Goal: Information Seeking & Learning: Learn about a topic

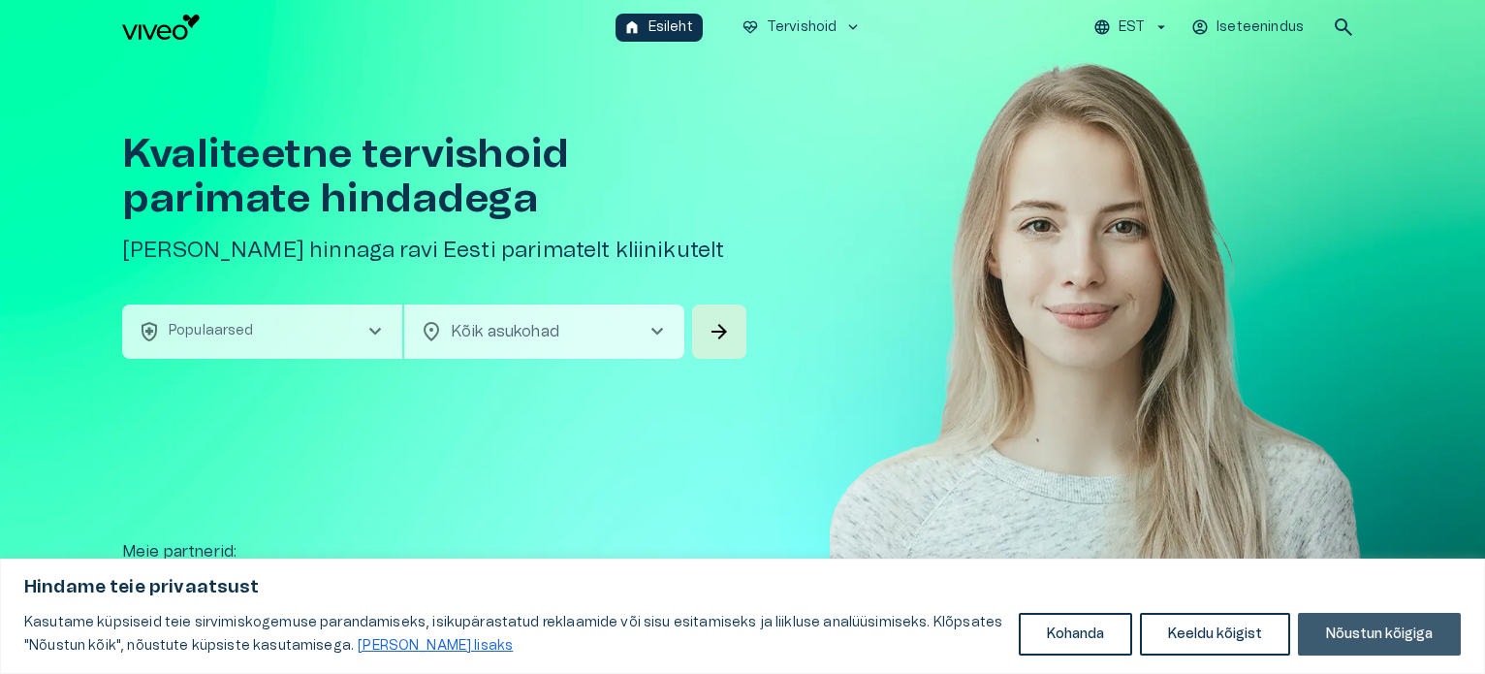
click at [1354, 629] on button "Nõustun kõigiga" at bounding box center [1379, 634] width 163 height 43
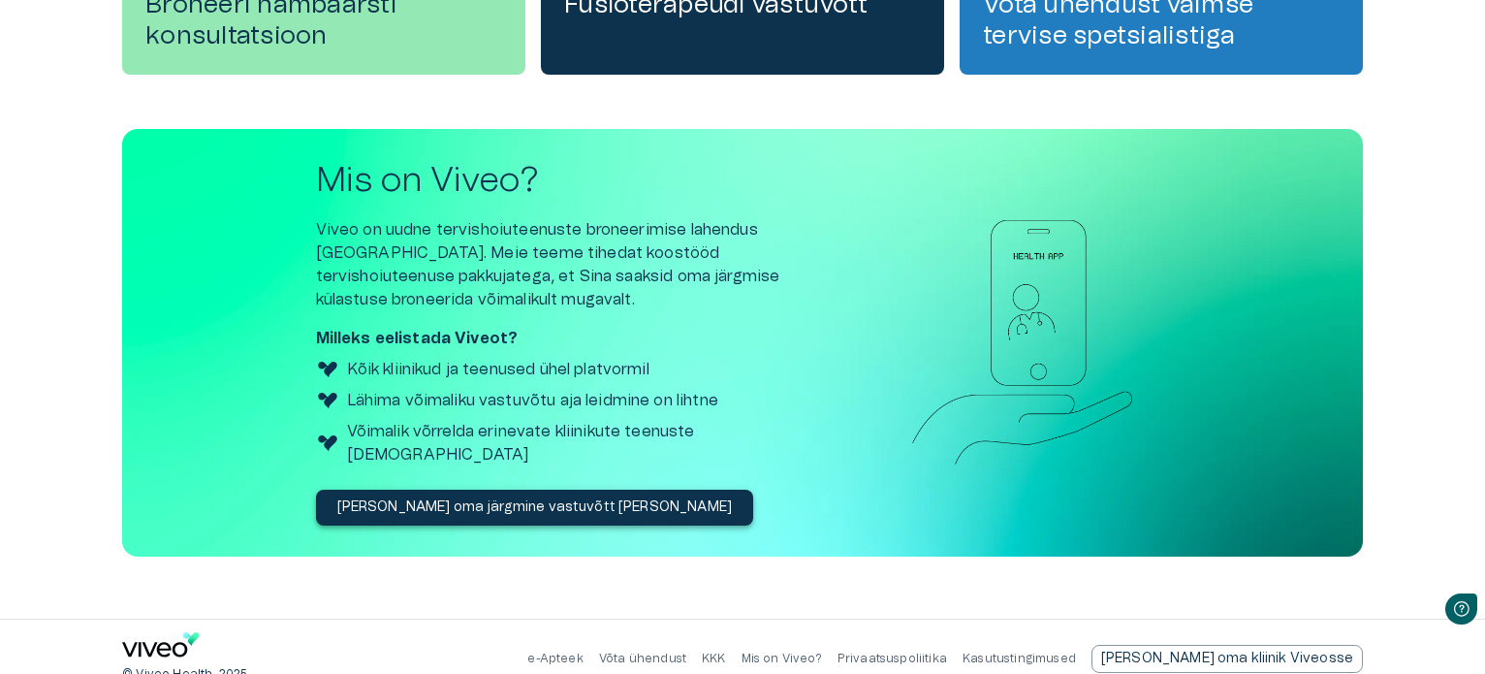
click at [822, 651] on p "Mis on Viveo?" at bounding box center [782, 659] width 80 height 16
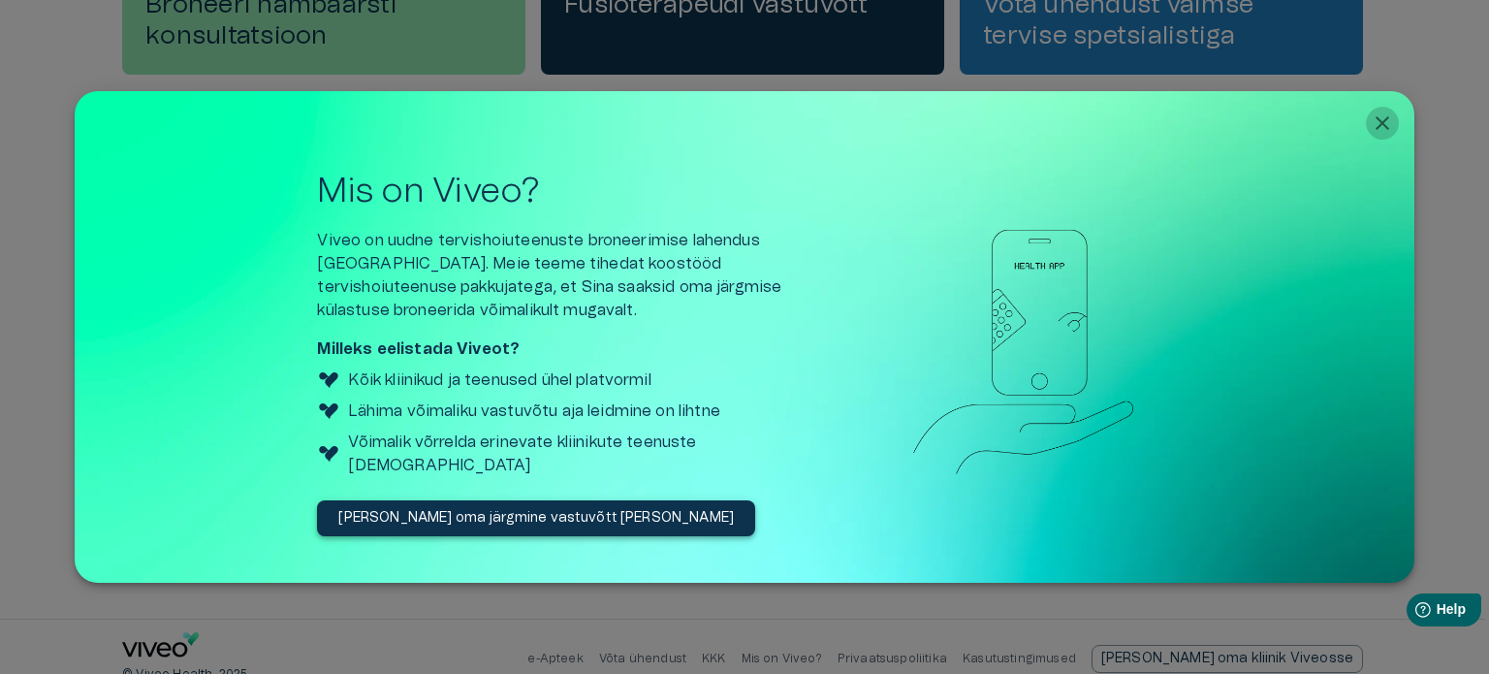
click at [1395, 117] on button "Close" at bounding box center [1382, 123] width 33 height 33
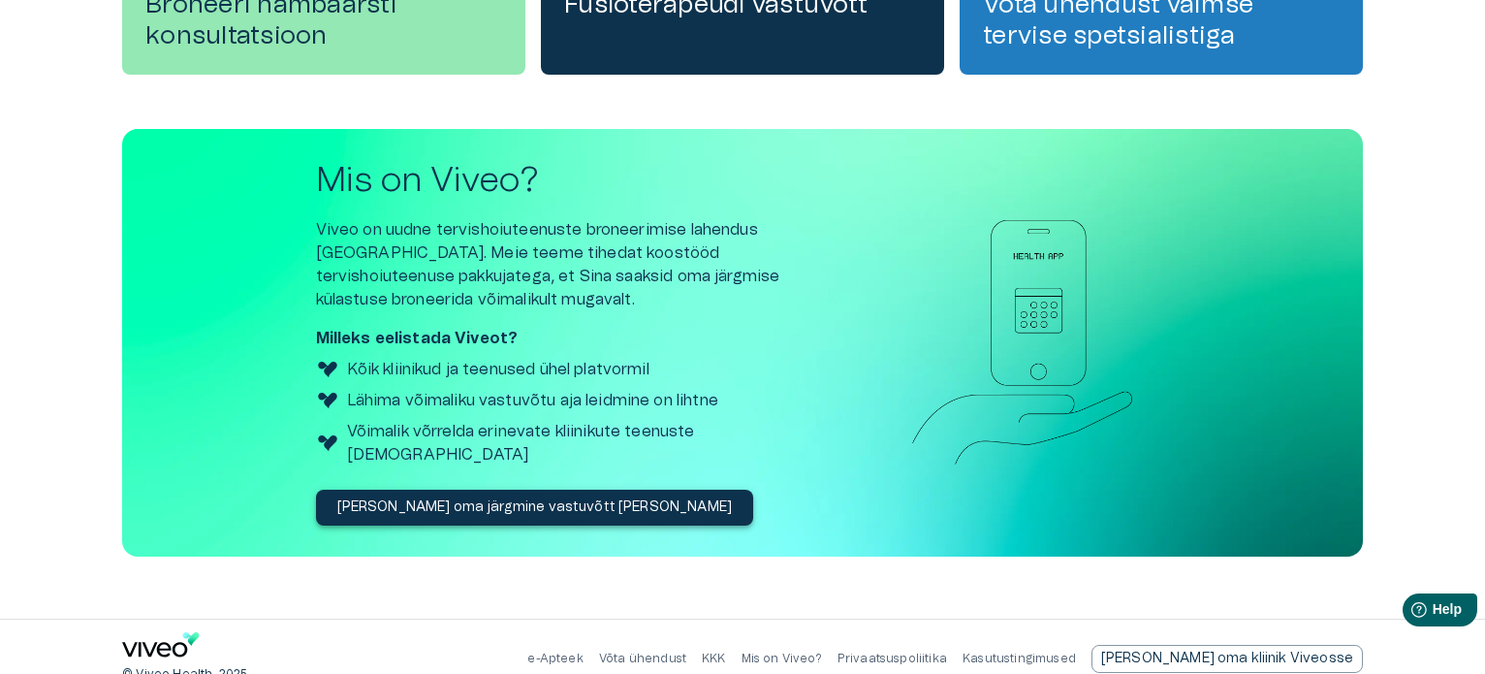
click at [1076, 653] on link "Kasutustingimused" at bounding box center [1019, 659] width 113 height 12
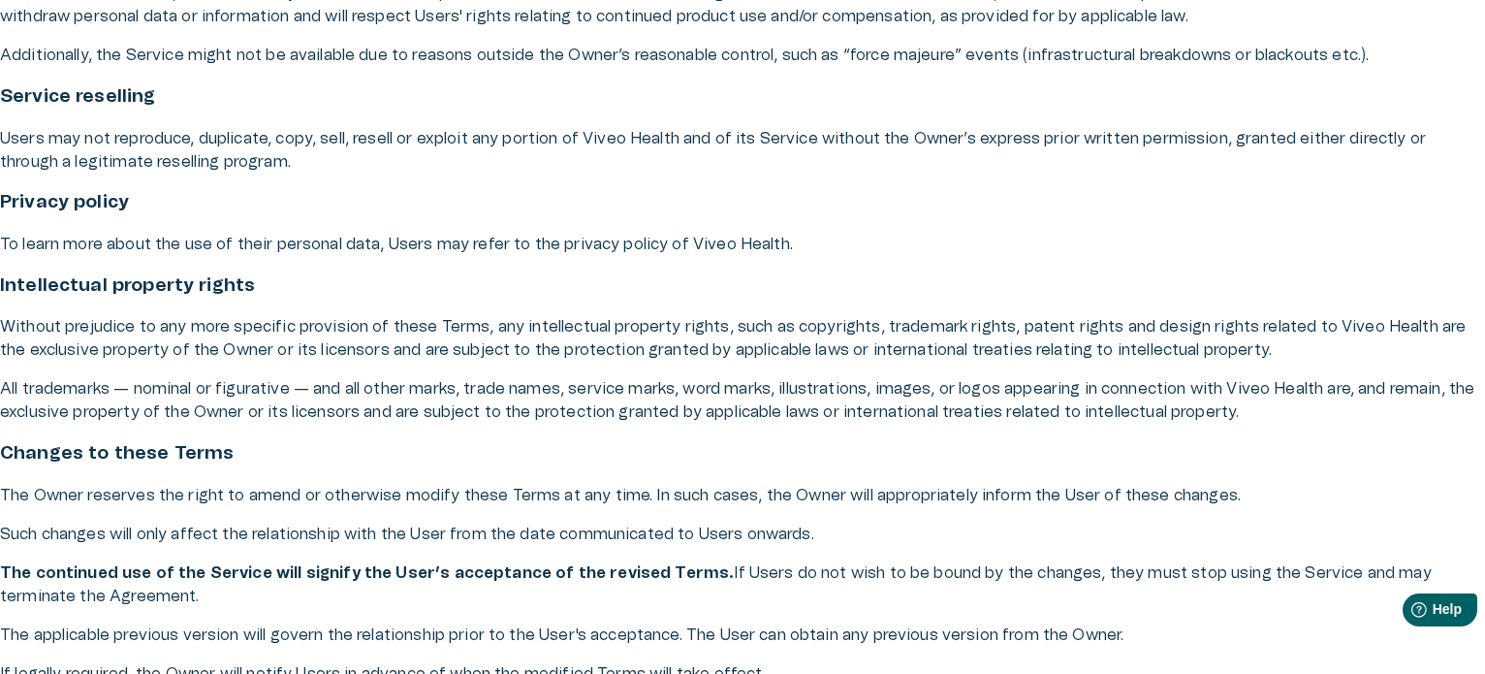
scroll to position [8532, 0]
